Goal: Transaction & Acquisition: Subscribe to service/newsletter

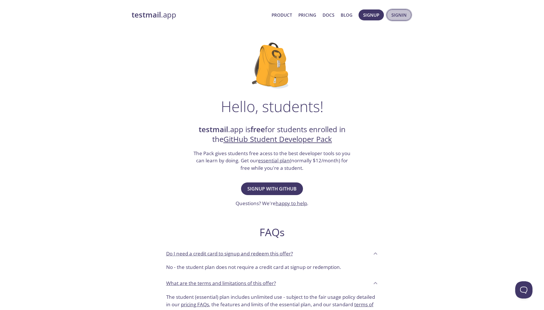
click at [399, 16] on span "Signin" at bounding box center [398, 14] width 15 height 7
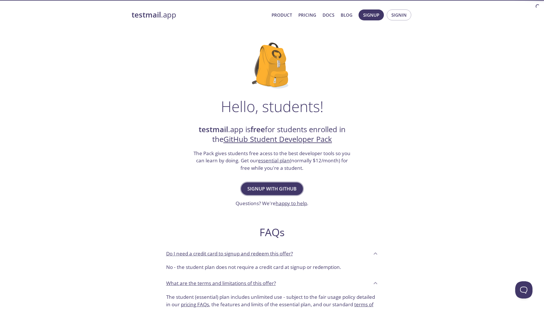
click at [264, 185] on span "Signup with GitHub" at bounding box center [271, 189] width 49 height 8
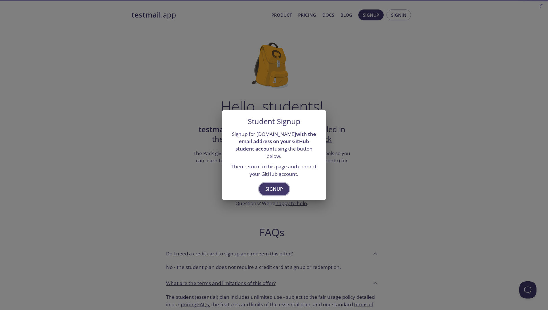
click at [270, 185] on span "Signup" at bounding box center [274, 189] width 18 height 8
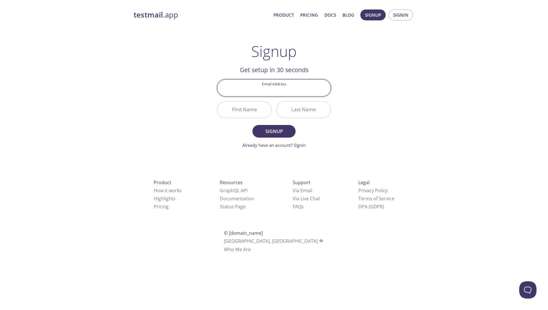
click at [333, 107] on div "Last Name" at bounding box center [303, 110] width 59 height 22
click at [306, 93] on input "Email Address" at bounding box center [273, 88] width 113 height 16
click at [369, 103] on div "testmail .app Product Pricing Docs Blog Signup Signin Signup Get setup in 30 se…" at bounding box center [274, 138] width 295 height 264
click at [286, 147] on link "Already have an account? Signin" at bounding box center [273, 145] width 63 height 6
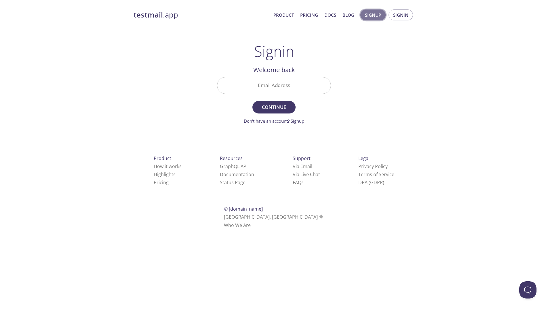
click at [373, 16] on span "Signup" at bounding box center [373, 14] width 16 height 7
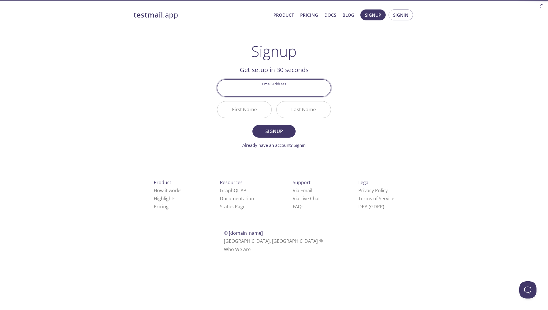
click at [326, 80] on input "Email Address" at bounding box center [273, 88] width 113 height 16
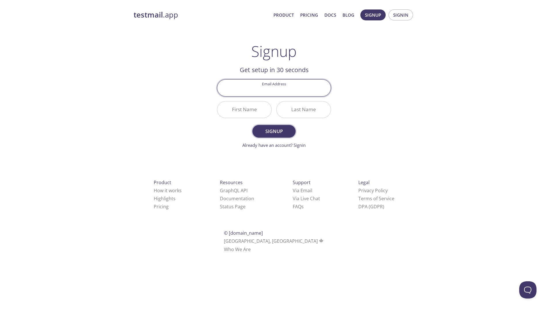
type input "zeta-rescuer5e@icloud.com"
click at [262, 113] on input "First Name" at bounding box center [244, 110] width 54 height 16
click at [249, 112] on input "First Name" at bounding box center [244, 110] width 54 height 16
type input "H"
type input "YU-CHE"
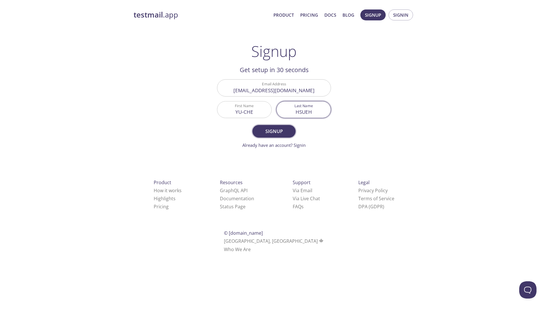
type input "HSUEH"
click at [263, 129] on span "Signup" at bounding box center [274, 131] width 31 height 8
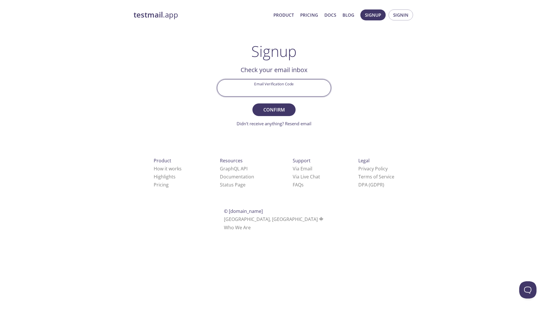
click at [308, 90] on input "Email Verification Code" at bounding box center [273, 88] width 113 height 16
type input "P63KQB5"
click at [274, 110] on button "Confirm" at bounding box center [273, 110] width 43 height 13
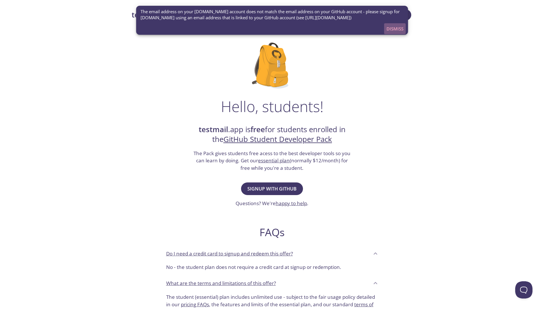
click at [391, 28] on span "Dismiss" at bounding box center [394, 28] width 17 height 7
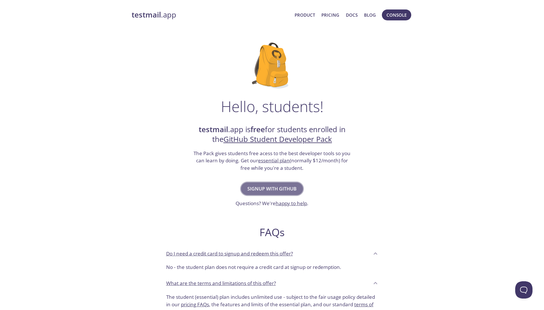
click at [260, 185] on span "Signup with GitHub" at bounding box center [271, 189] width 49 height 8
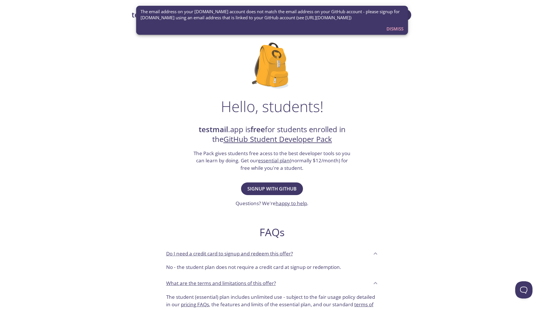
click at [391, 32] on span "Dismiss" at bounding box center [394, 28] width 17 height 7
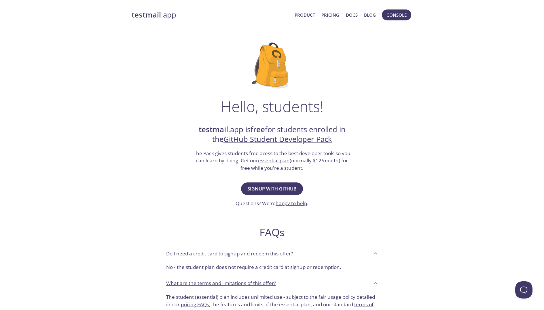
click at [340, 181] on div "Hello, students! testmail .app is free for students enrolled in the GitHub Stud…" at bounding box center [272, 208] width 281 height 351
click at [400, 12] on span "Console" at bounding box center [396, 14] width 20 height 7
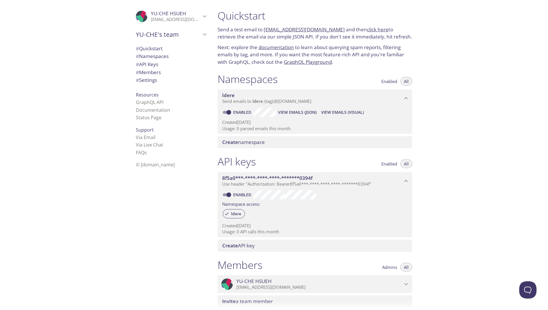
click at [174, 21] on p "zeta-rescuer5e@icloud.com" at bounding box center [176, 20] width 50 height 6
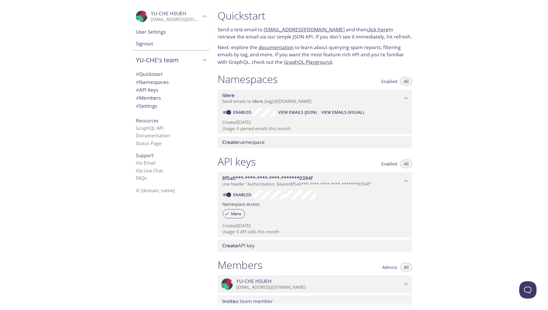
click at [149, 41] on span "Signout" at bounding box center [171, 43] width 70 height 7
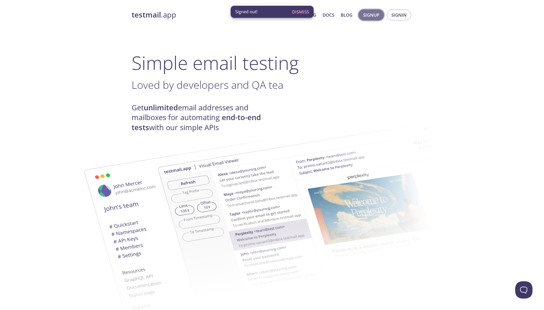
click at [370, 18] on span "Signup" at bounding box center [371, 14] width 16 height 7
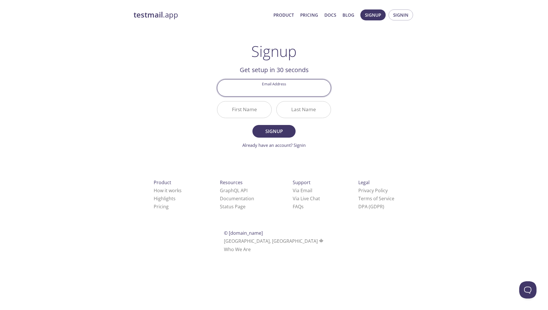
click at [271, 89] on input "Email Address" at bounding box center [273, 88] width 113 height 16
